Goal: Communication & Community: Answer question/provide support

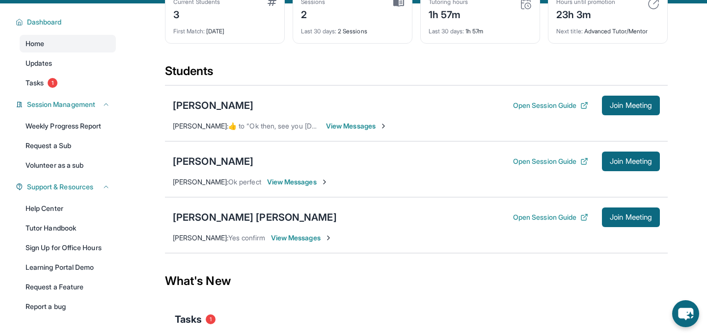
scroll to position [61, 0]
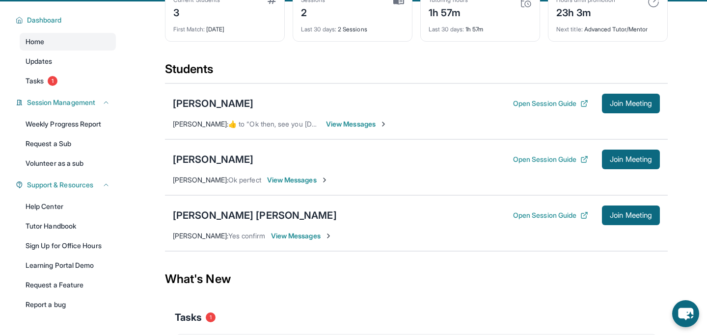
click at [302, 241] on span "View Messages" at bounding box center [301, 236] width 61 height 10
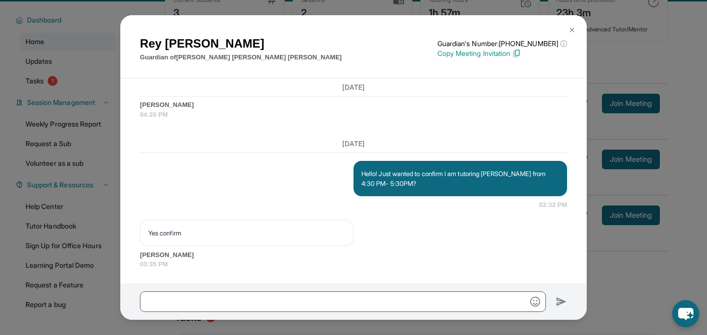
scroll to position [1302, 0]
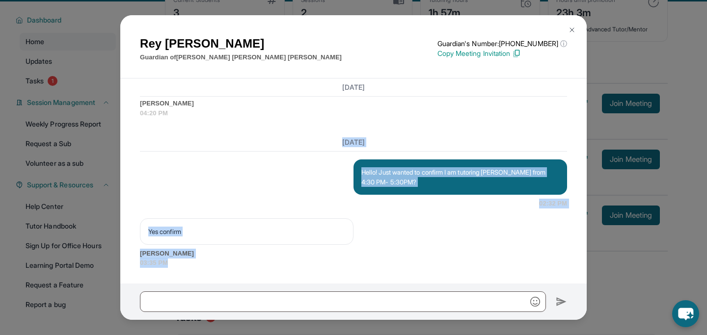
drag, startPoint x: 625, startPoint y: 276, endPoint x: 466, endPoint y: 131, distance: 215.3
click at [465, 131] on div "[PERSON_NAME] Guardian of [PERSON_NAME] [PERSON_NAME] Guardian's Number: [PHONE…" at bounding box center [353, 167] width 707 height 335
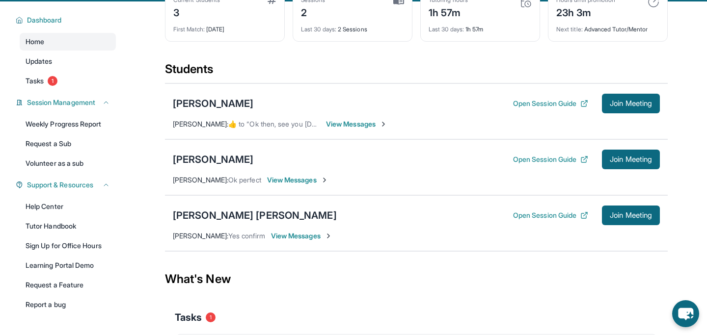
click at [284, 185] on span "View Messages" at bounding box center [297, 180] width 61 height 10
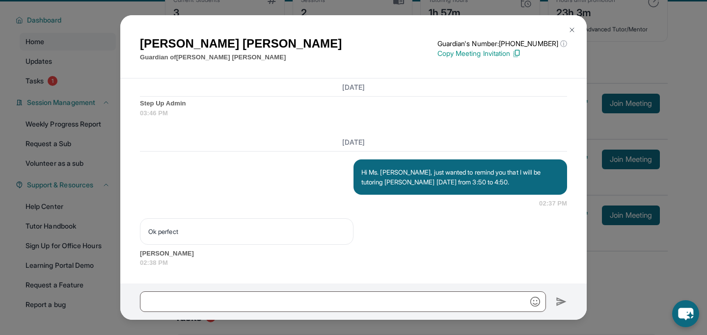
scroll to position [1470, 0]
click at [646, 239] on div "[PERSON_NAME] Guardian of [PERSON_NAME] Guardian's Number: [PHONE_NUMBER] ⓘ Thi…" at bounding box center [353, 167] width 707 height 335
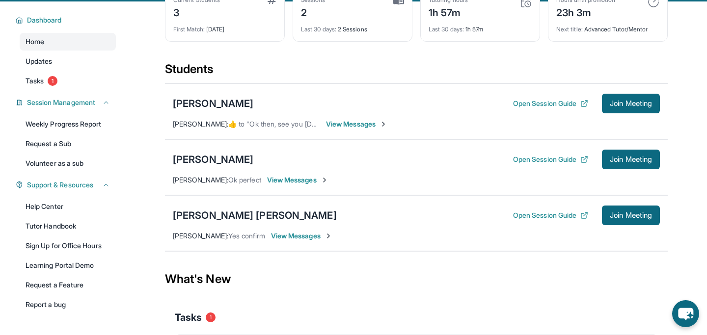
click at [341, 122] on div "[PERSON_NAME] Open Session Guide Join Meeting [PERSON_NAME] :  ​👍​ to “ Ok then…" at bounding box center [416, 111] width 502 height 56
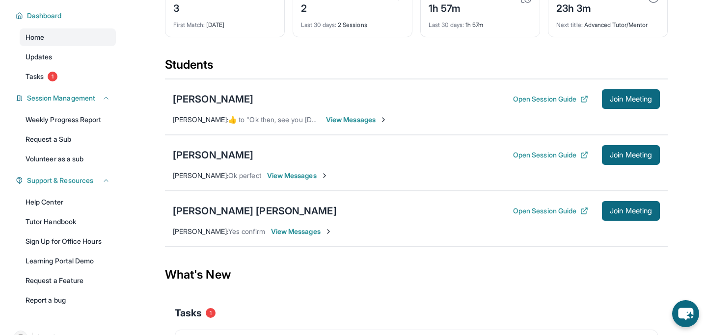
scroll to position [67, 0]
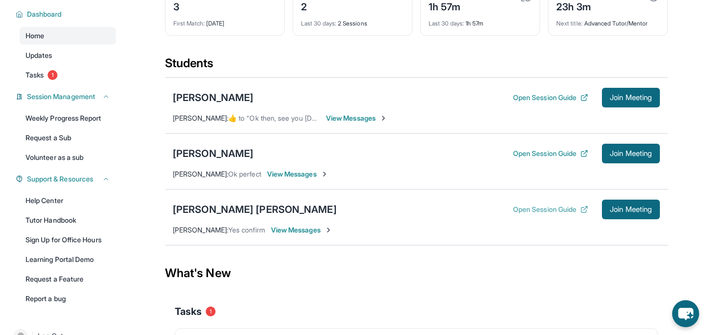
click at [531, 213] on button "Open Session Guide" at bounding box center [550, 210] width 75 height 10
click at [565, 214] on button "Open Session Guide" at bounding box center [550, 210] width 75 height 10
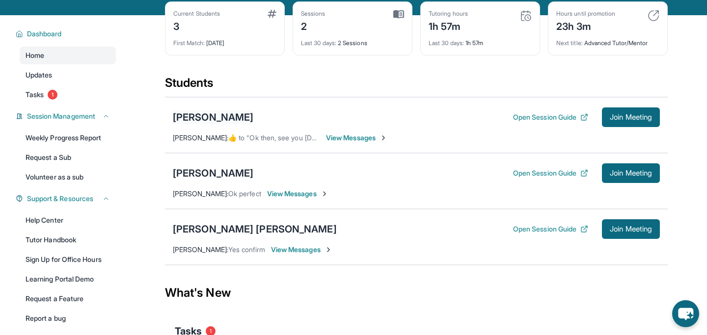
scroll to position [63, 0]
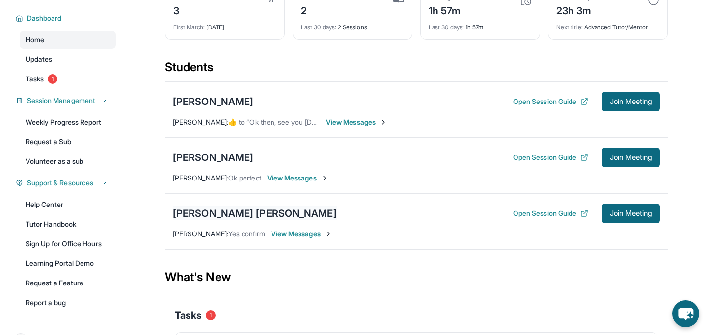
click at [181, 220] on div "[PERSON_NAME] [PERSON_NAME]" at bounding box center [255, 214] width 164 height 14
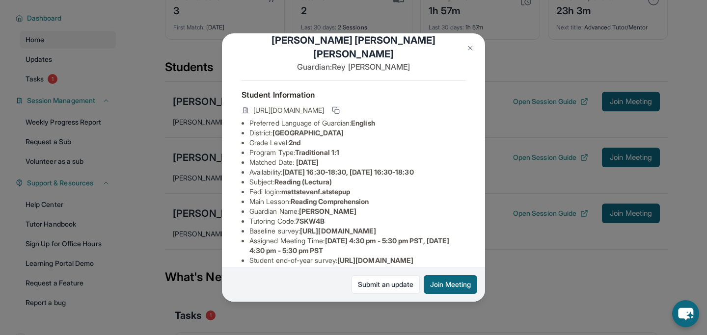
scroll to position [0, 0]
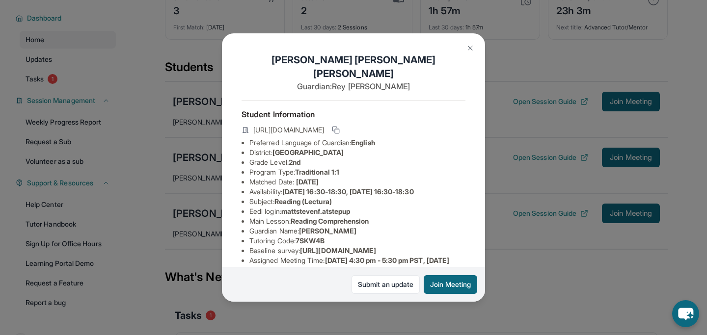
click at [175, 213] on div "[PERSON_NAME] [PERSON_NAME] Guardian: [PERSON_NAME] Student Information [URL][D…" at bounding box center [353, 167] width 707 height 335
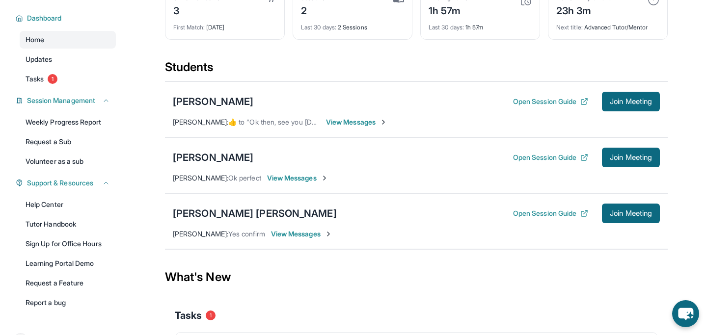
scroll to position [65, 0]
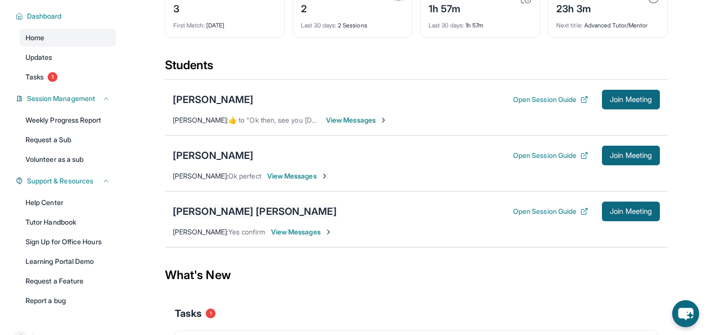
click at [188, 218] on div "[PERSON_NAME] [PERSON_NAME]" at bounding box center [255, 212] width 164 height 14
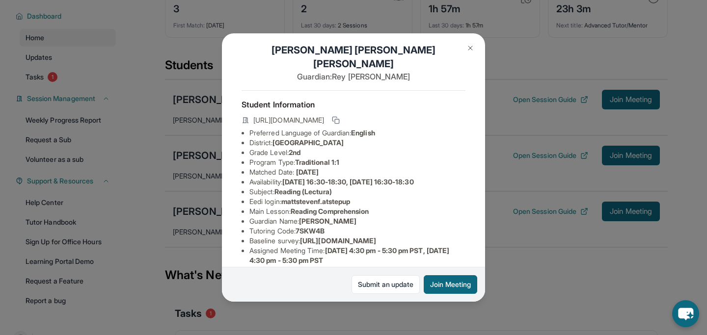
scroll to position [0, 0]
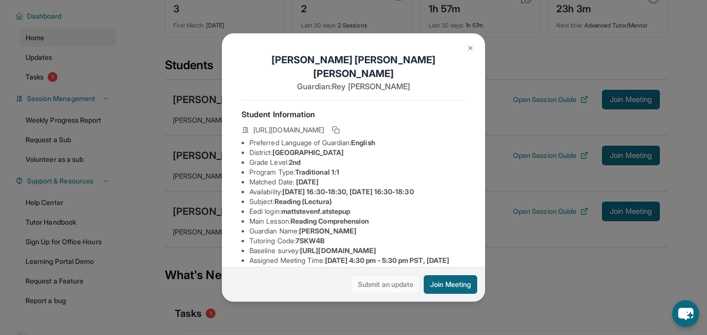
click at [370, 281] on link "Submit an update" at bounding box center [385, 284] width 68 height 19
click at [485, 48] on div "[PERSON_NAME] [PERSON_NAME] Guardian: [PERSON_NAME] Student Information [URL][D…" at bounding box center [353, 167] width 707 height 335
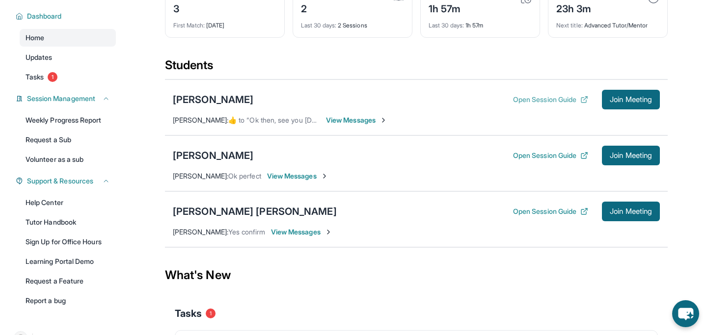
click at [516, 105] on button "Open Session Guide" at bounding box center [550, 100] width 75 height 10
click at [553, 160] on button "Open Session Guide" at bounding box center [550, 156] width 75 height 10
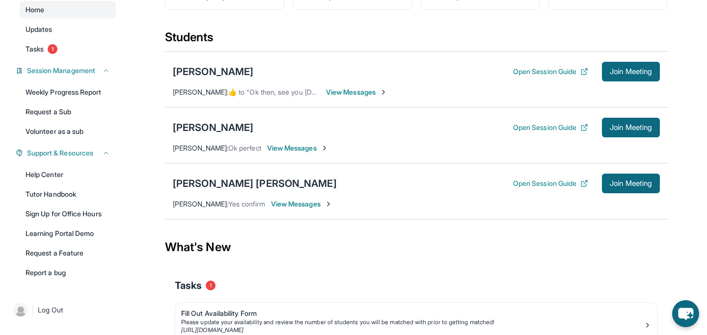
scroll to position [103, 0]
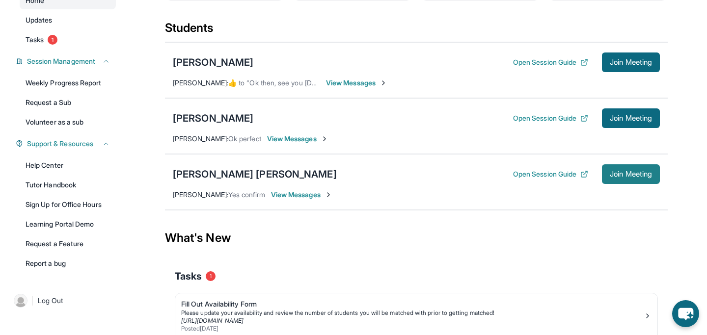
click at [622, 177] on button "Join Meeting" at bounding box center [631, 174] width 58 height 20
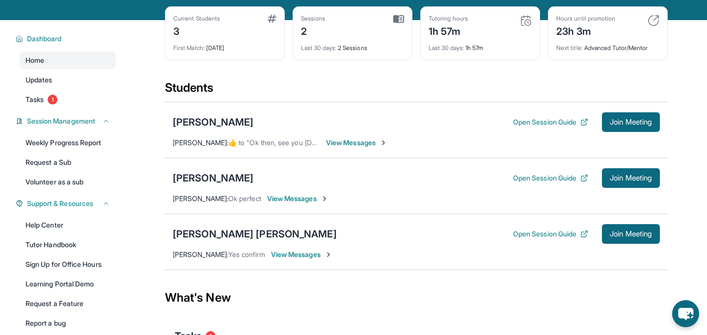
scroll to position [43, 0]
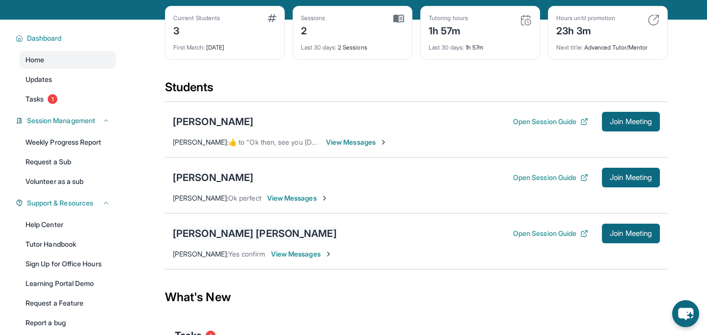
click at [213, 239] on div "[PERSON_NAME] [PERSON_NAME]" at bounding box center [255, 234] width 164 height 14
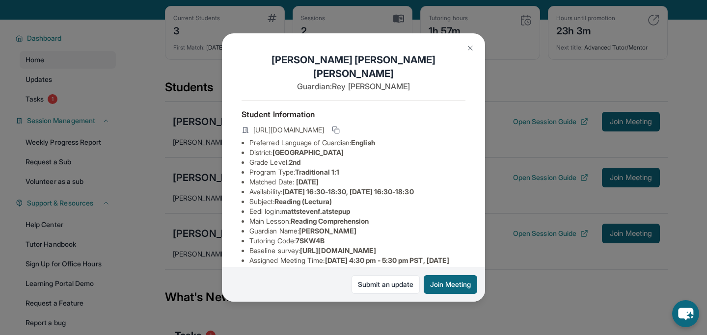
scroll to position [134, 0]
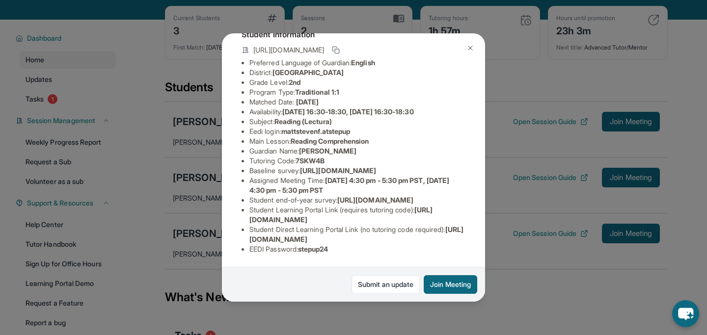
click at [470, 48] on img at bounding box center [470, 48] width 8 height 8
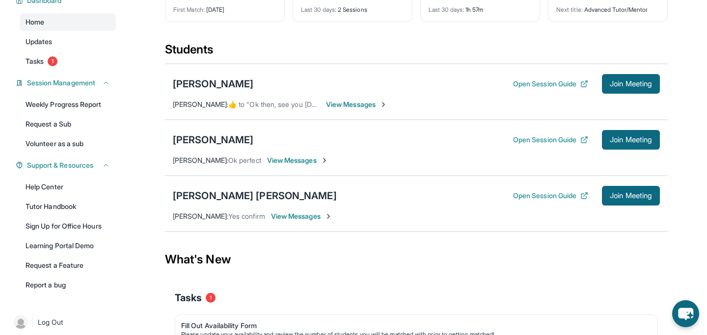
scroll to position [82, 0]
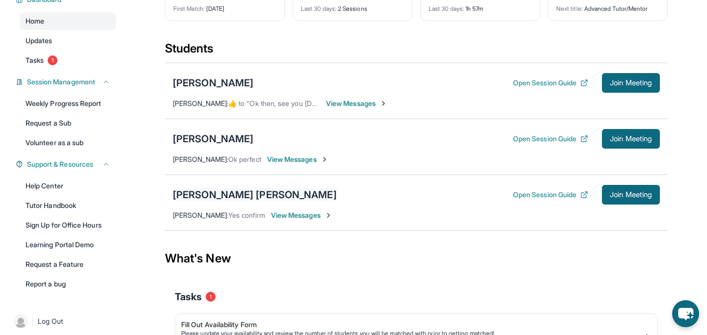
click at [201, 202] on div "[PERSON_NAME] [PERSON_NAME]" at bounding box center [255, 195] width 164 height 14
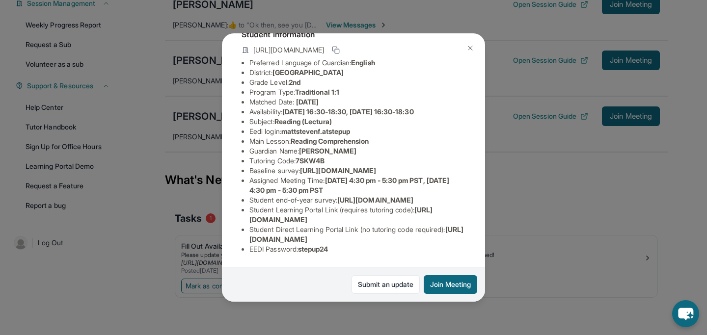
scroll to position [90, 0]
click at [467, 49] on img at bounding box center [470, 48] width 8 height 8
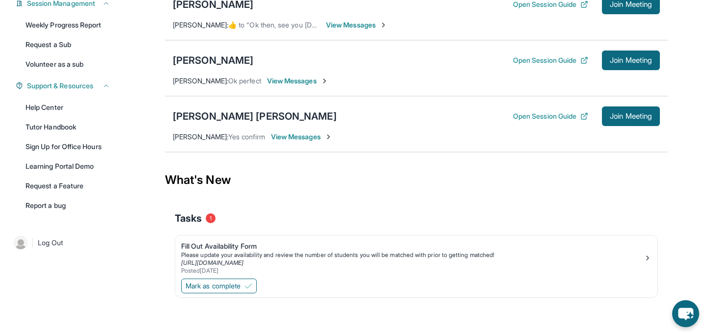
click at [525, 122] on div "Open Session Guide Join Meeting" at bounding box center [586, 116] width 147 height 20
click at [528, 117] on button "Open Session Guide" at bounding box center [550, 116] width 75 height 10
